Goal: Task Accomplishment & Management: Use online tool/utility

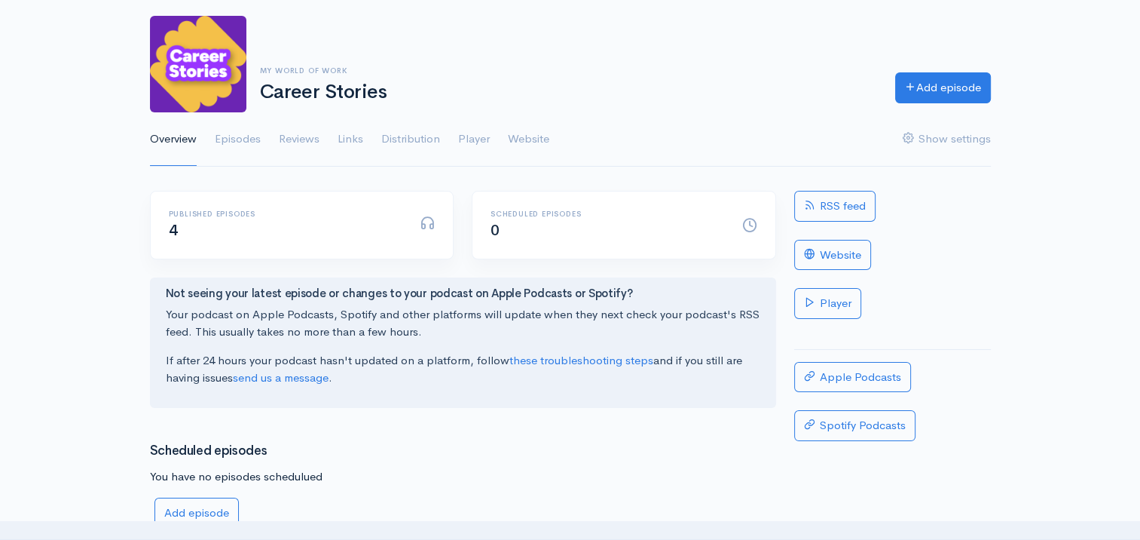
scroll to position [75, 0]
click at [389, 136] on link "Distribution" at bounding box center [410, 139] width 59 height 54
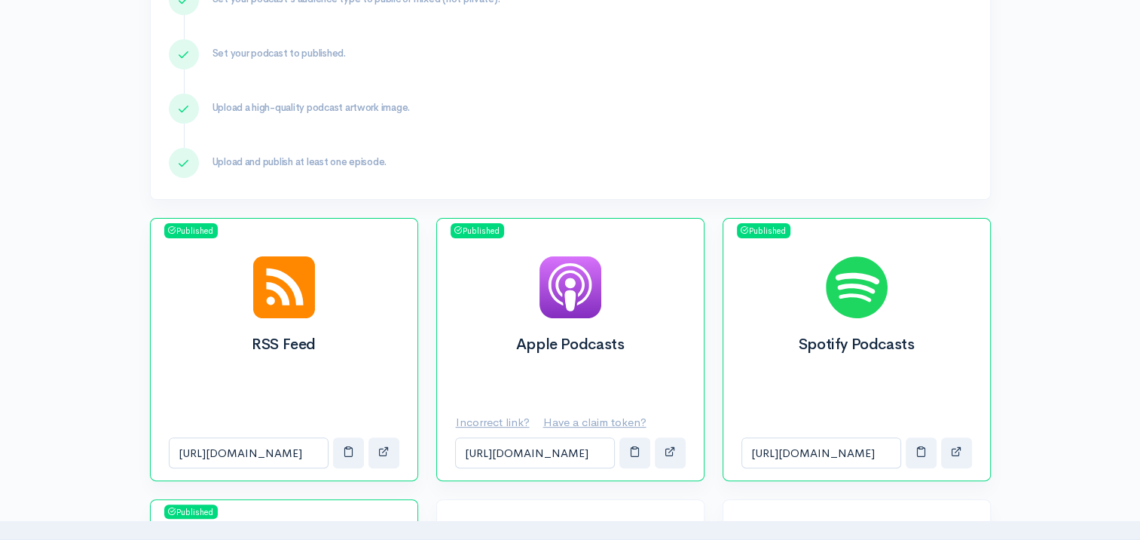
scroll to position [377, 0]
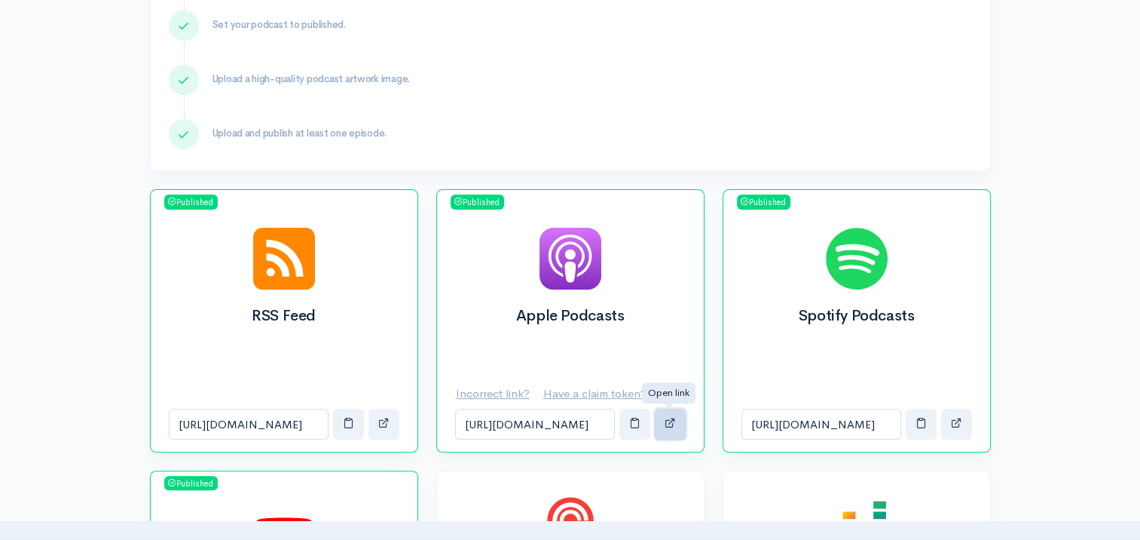
click at [669, 422] on span "button" at bounding box center [670, 422] width 11 height 11
click at [949, 422] on button "button" at bounding box center [956, 423] width 31 height 31
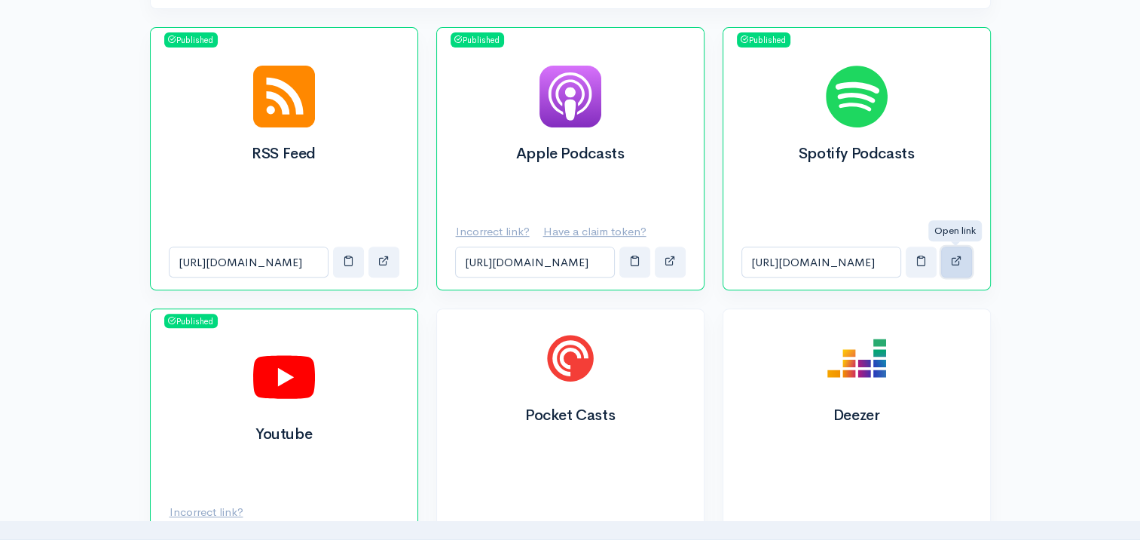
scroll to position [678, 0]
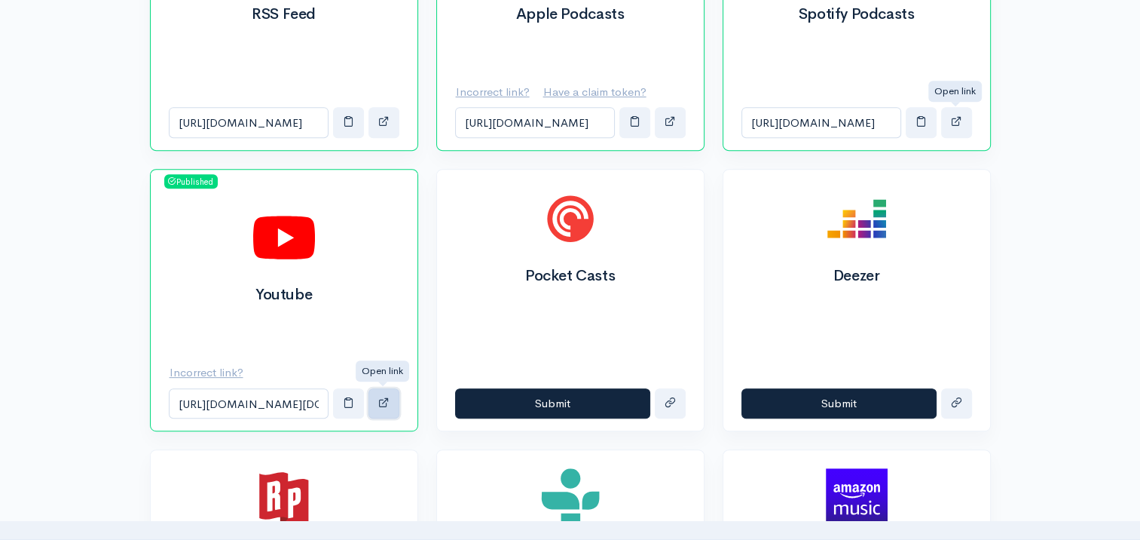
click at [381, 408] on button "button" at bounding box center [383, 403] width 31 height 31
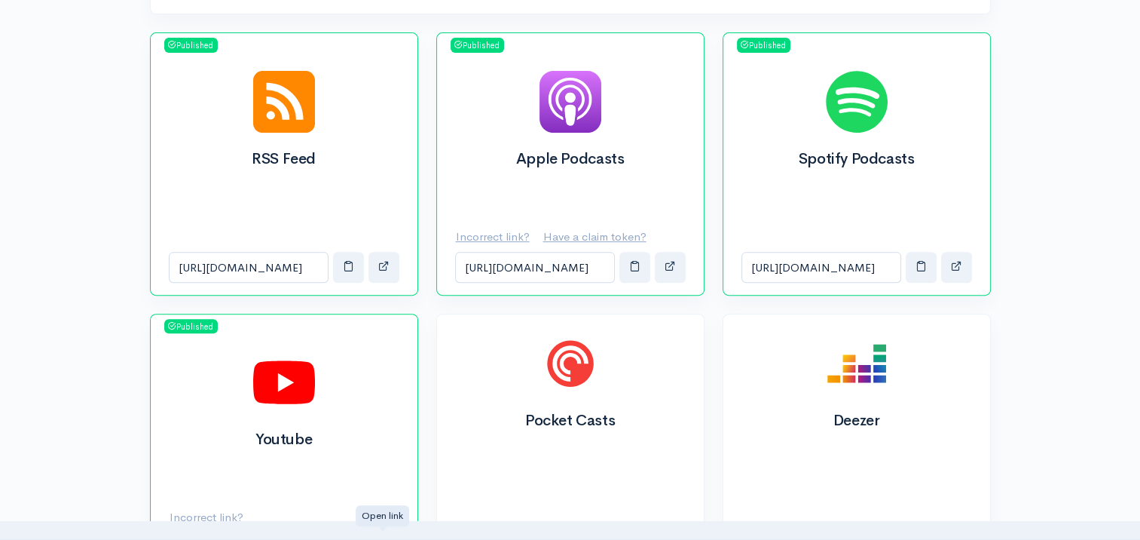
scroll to position [527, 0]
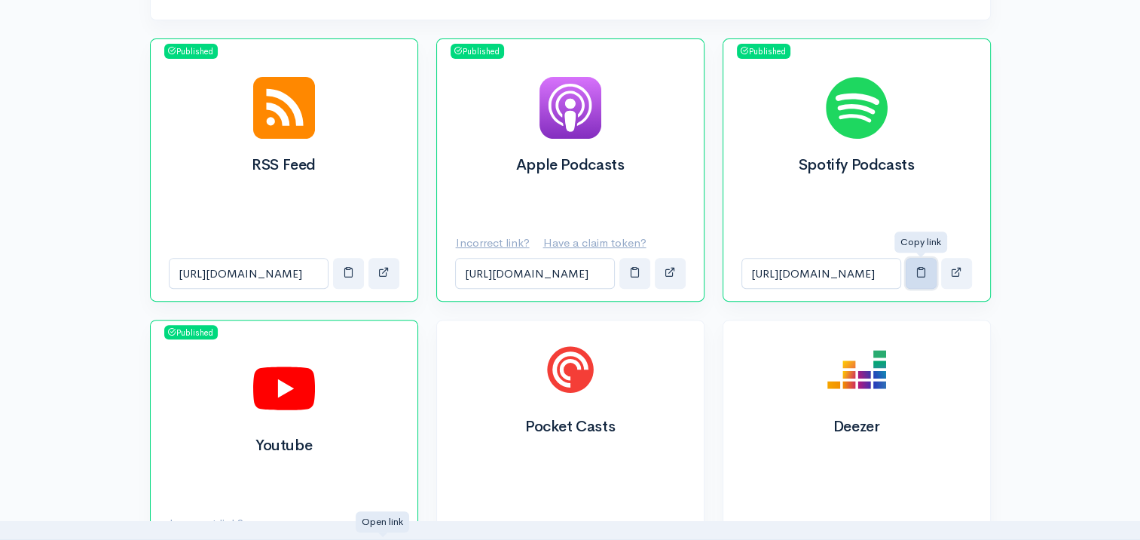
click at [924, 268] on span "button" at bounding box center [921, 271] width 11 height 11
click at [630, 275] on span "button" at bounding box center [634, 271] width 11 height 11
